Goal: Task Accomplishment & Management: Manage account settings

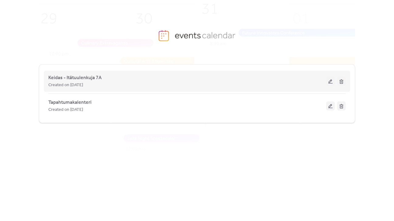
click at [331, 82] on button at bounding box center [330, 81] width 9 height 9
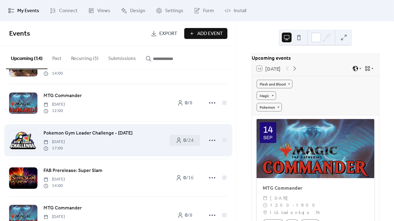
scroll to position [122, 0]
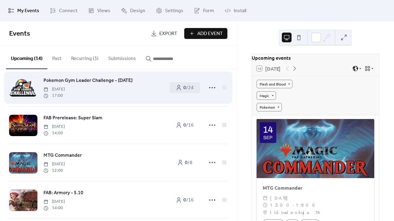
click at [121, 82] on span "Pokemon Gym Leader Challenge - [DATE]" at bounding box center [87, 80] width 89 height 7
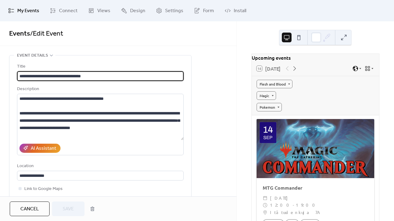
click at [30, 211] on span "Cancel" at bounding box center [29, 208] width 19 height 7
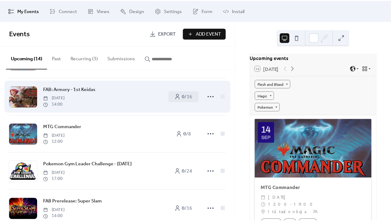
scroll to position [61, 0]
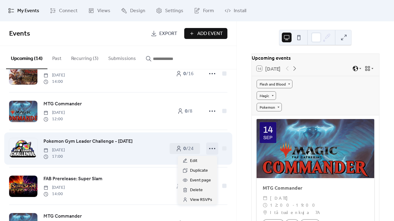
click at [208, 146] on icon at bounding box center [212, 149] width 10 height 10
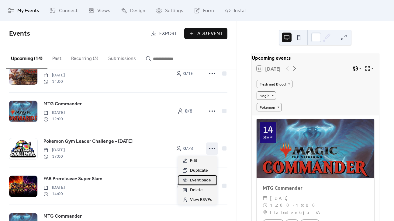
click at [197, 179] on span "Event page" at bounding box center [200, 180] width 21 height 7
